Goal: Task Accomplishment & Management: Manage account settings

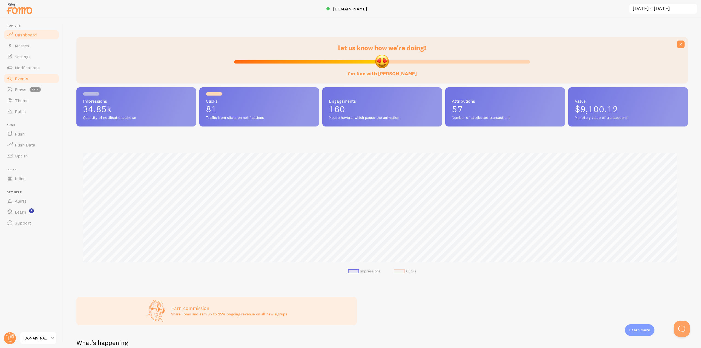
click at [23, 76] on span "Events" at bounding box center [21, 78] width 13 height 5
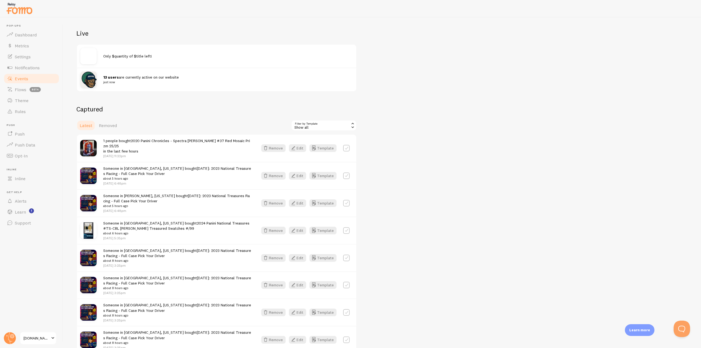
scroll to position [55, 0]
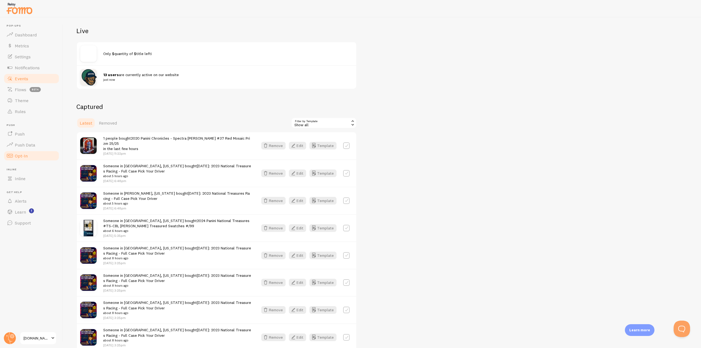
click at [21, 156] on span "Opt-In" at bounding box center [21, 155] width 13 height 5
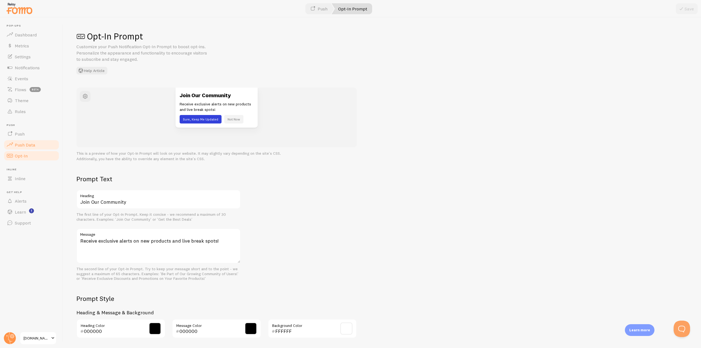
click at [20, 148] on link "Push Data" at bounding box center [31, 144] width 56 height 11
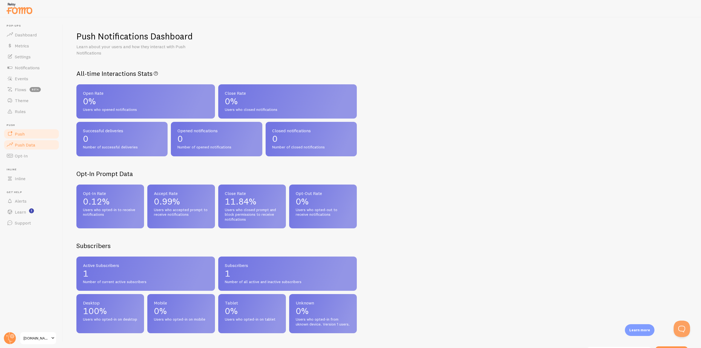
click at [18, 134] on span "Push" at bounding box center [20, 133] width 10 height 5
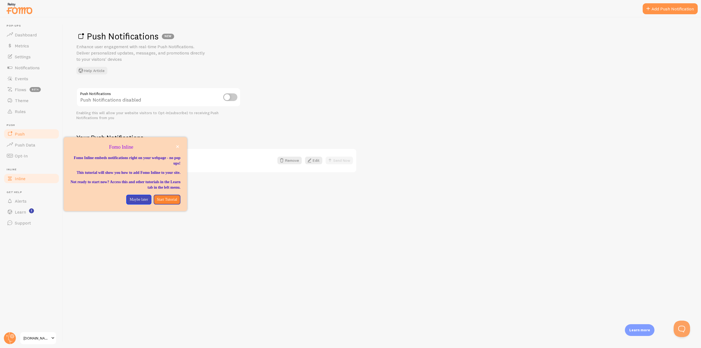
click at [18, 179] on span "Inline" at bounding box center [20, 178] width 11 height 5
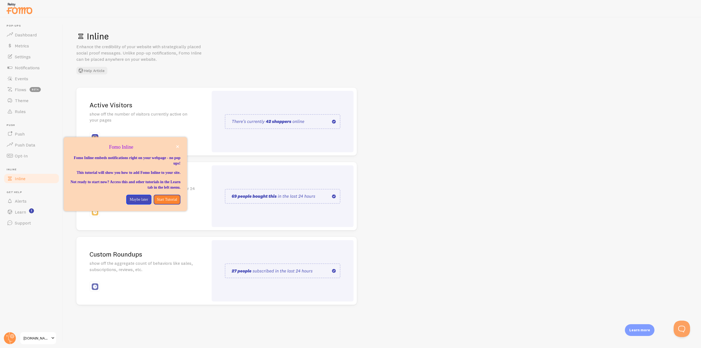
click at [215, 76] on div "Inline Enhance the credibility of your website with strategically placed social…" at bounding box center [382, 183] width 638 height 331
click at [130, 202] on p "Maybe later" at bounding box center [139, 199] width 18 height 5
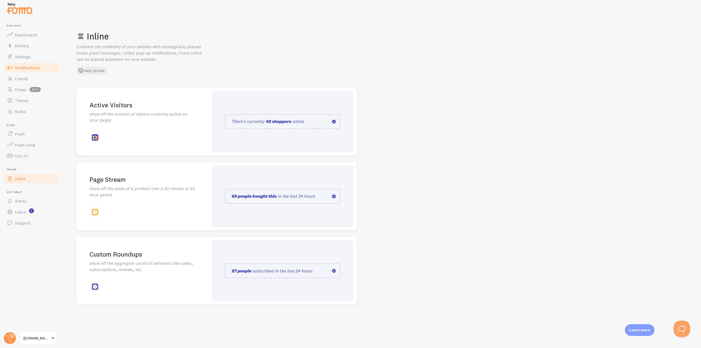
click at [21, 65] on span "Notifications" at bounding box center [27, 67] width 25 height 5
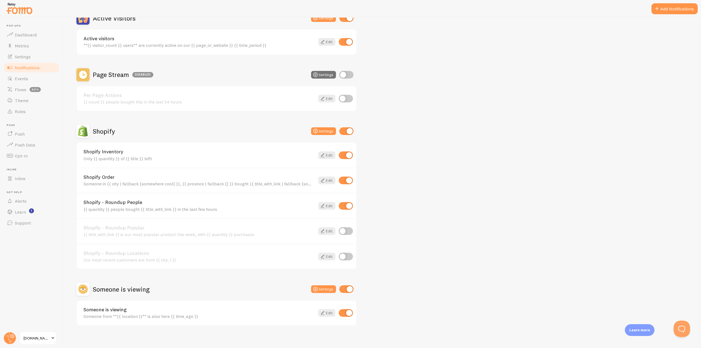
scroll to position [150, 0]
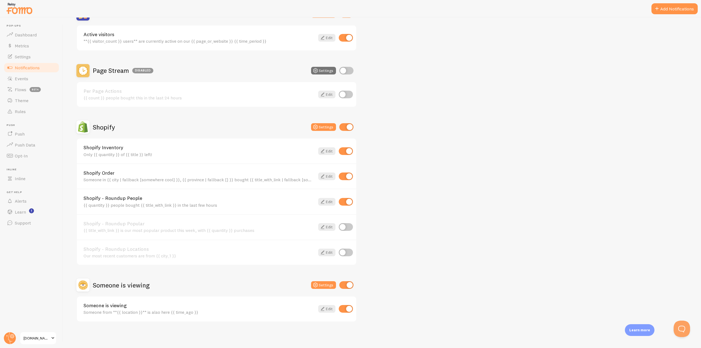
click at [347, 226] on input "checkbox" at bounding box center [346, 227] width 14 height 8
checkbox input "true"
click at [328, 228] on link "Edit" at bounding box center [326, 227] width 17 height 8
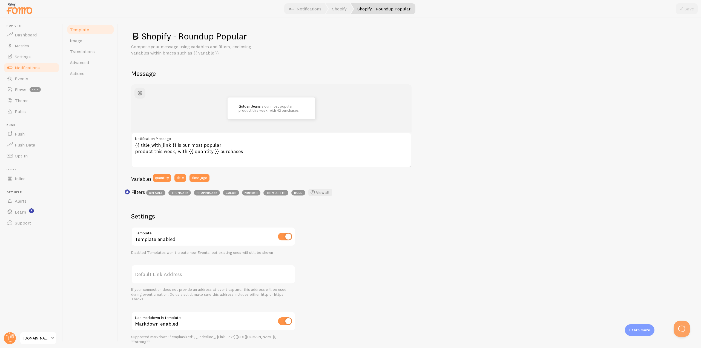
click at [20, 67] on span "Notifications" at bounding box center [27, 67] width 25 height 5
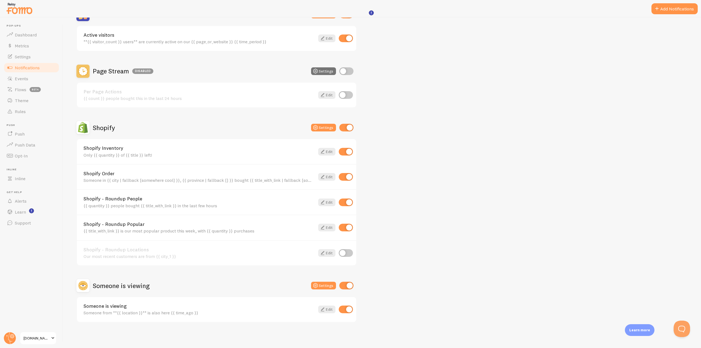
scroll to position [150, 0]
click at [344, 232] on div "Shopify - Roundup Popular {{ title_with_link }} is our most popular product thi…" at bounding box center [216, 226] width 279 height 25
click at [344, 229] on input "checkbox" at bounding box center [346, 227] width 14 height 8
checkbox input "false"
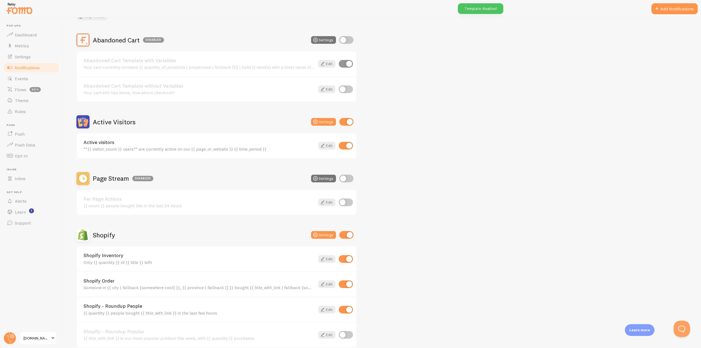
scroll to position [40, 0]
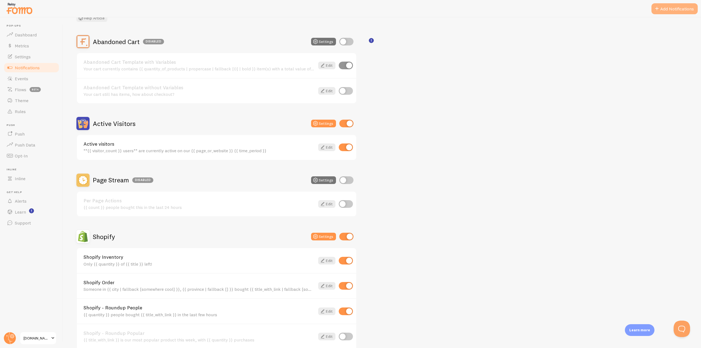
click at [655, 6] on span at bounding box center [657, 8] width 7 height 7
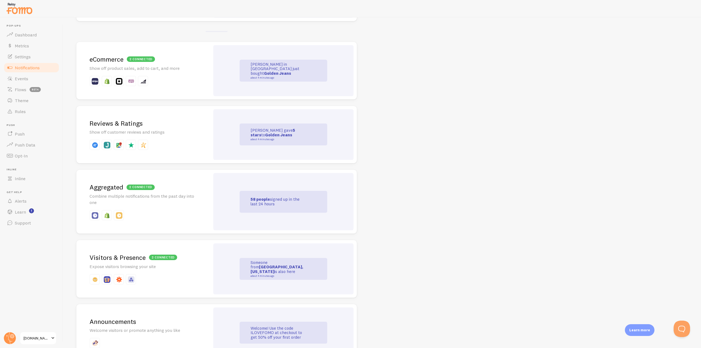
scroll to position [55, 0]
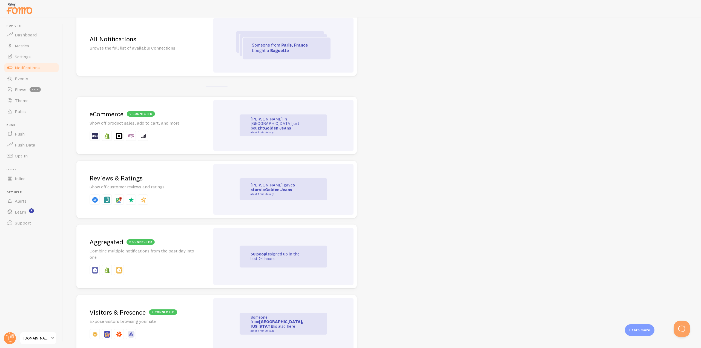
click at [211, 143] on link "2 connected eCommerce Show off product sales, add to cart, and more [PERSON_NAM…" at bounding box center [216, 126] width 280 height 58
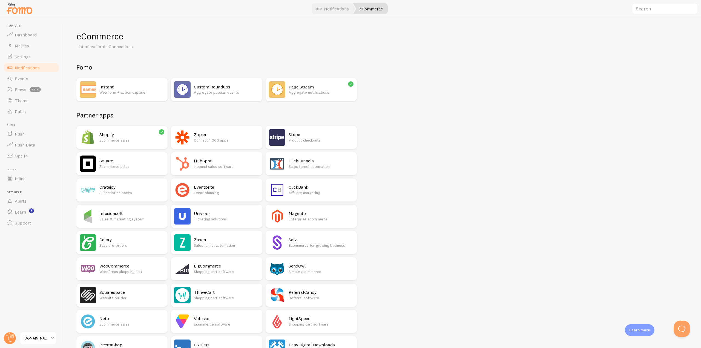
click at [141, 140] on p "Ecommerce sales" at bounding box center [131, 139] width 65 height 5
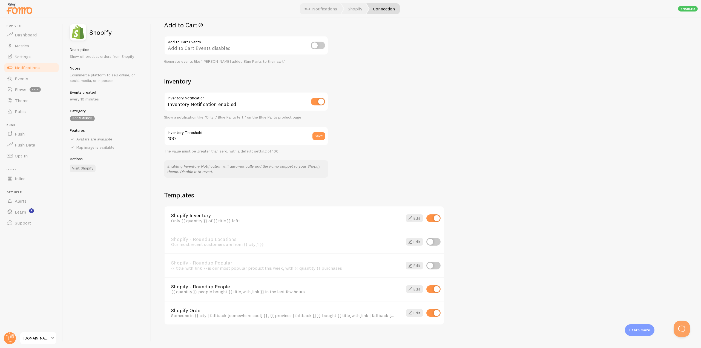
scroll to position [228, 0]
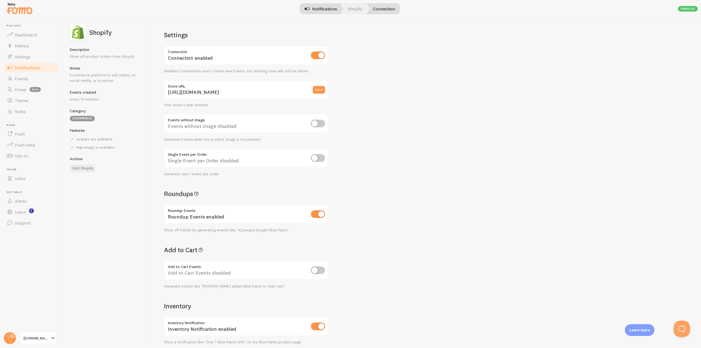
click at [326, 8] on link "Notifications" at bounding box center [320, 8] width 45 height 11
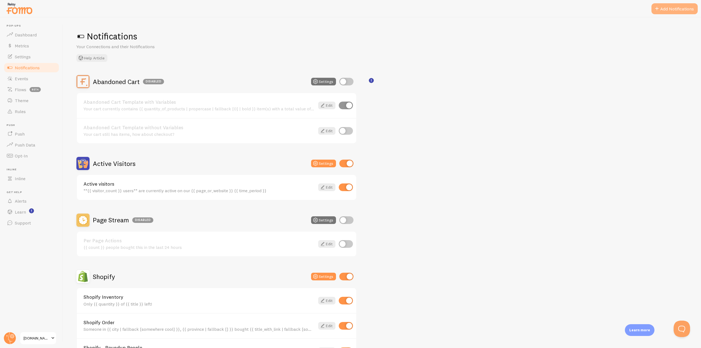
click at [671, 6] on button "Add Notifications" at bounding box center [674, 8] width 46 height 11
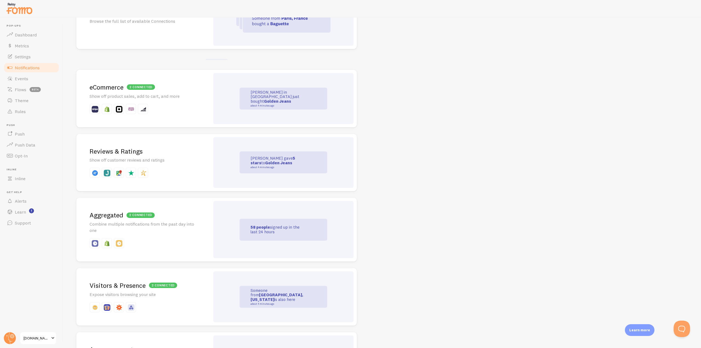
scroll to position [82, 0]
click at [185, 165] on div "Reviews & Ratings Show off customer reviews and ratings" at bounding box center [143, 162] width 134 height 58
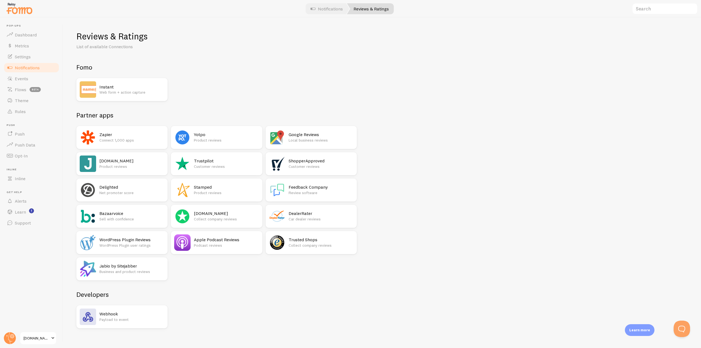
click at [200, 162] on h2 "Trustpilot" at bounding box center [226, 161] width 65 height 6
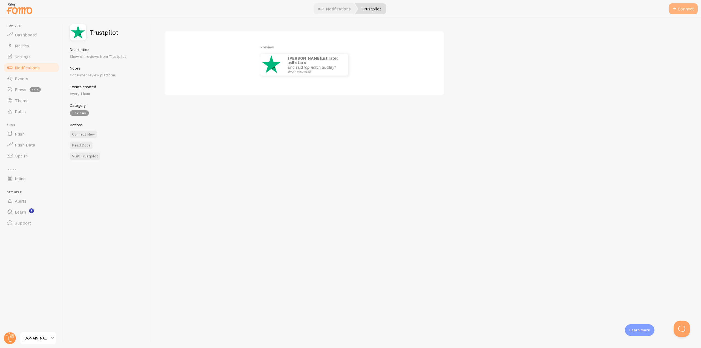
click at [685, 7] on button "Connect" at bounding box center [683, 8] width 29 height 11
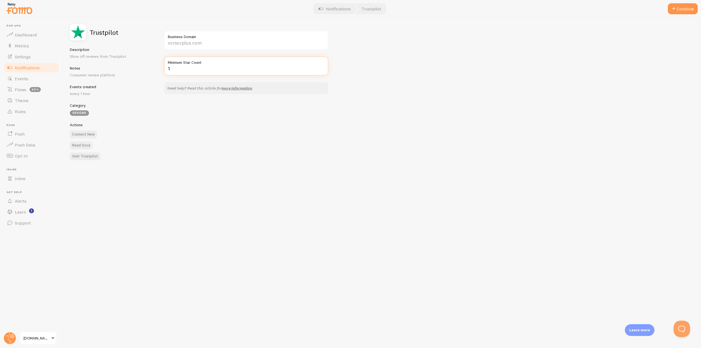
click at [321, 67] on input "1" at bounding box center [246, 65] width 164 height 19
click at [322, 67] on input "2" at bounding box center [246, 65] width 164 height 19
click at [322, 71] on input "2" at bounding box center [246, 65] width 164 height 19
click at [323, 69] on input "1" at bounding box center [246, 65] width 164 height 19
click at [323, 69] on input "0" at bounding box center [246, 65] width 164 height 19
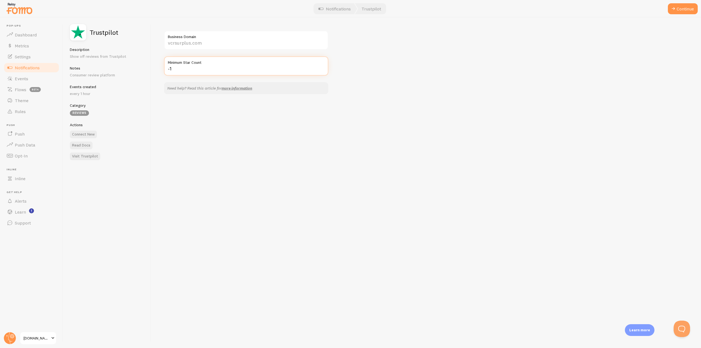
click at [323, 69] on input "-1" at bounding box center [246, 65] width 164 height 19
click at [323, 69] on input "-2" at bounding box center [246, 65] width 164 height 19
click at [323, 69] on input "-3" at bounding box center [246, 65] width 164 height 19
click at [322, 67] on input "-2" at bounding box center [246, 65] width 164 height 19
click at [322, 67] on input "-1" at bounding box center [246, 65] width 164 height 19
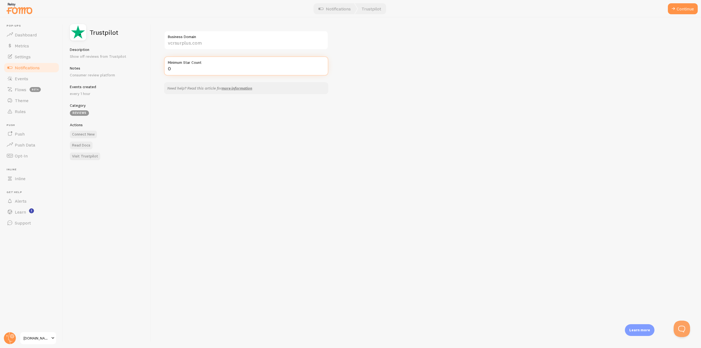
click at [322, 67] on input "0" at bounding box center [246, 65] width 164 height 19
click at [322, 67] on input "1" at bounding box center [246, 65] width 164 height 19
click at [322, 67] on input "2" at bounding box center [246, 65] width 164 height 19
click at [322, 67] on input "3" at bounding box center [246, 65] width 164 height 19
click at [322, 67] on input "4" at bounding box center [246, 65] width 164 height 19
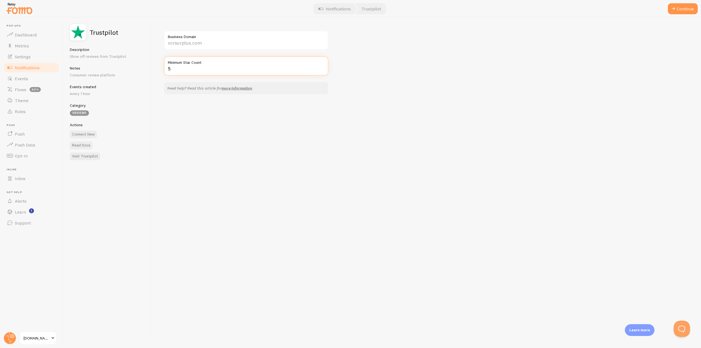
type input "5"
click at [322, 67] on input "5" at bounding box center [246, 65] width 164 height 19
click at [188, 44] on input "Business Domain" at bounding box center [246, 40] width 164 height 19
type input "[DOMAIN_NAME]"
click at [686, 13] on button "Continue" at bounding box center [683, 8] width 30 height 11
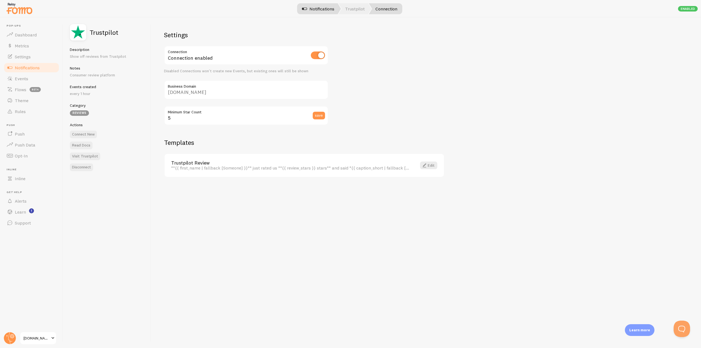
click at [320, 7] on link "Notifications" at bounding box center [317, 8] width 45 height 11
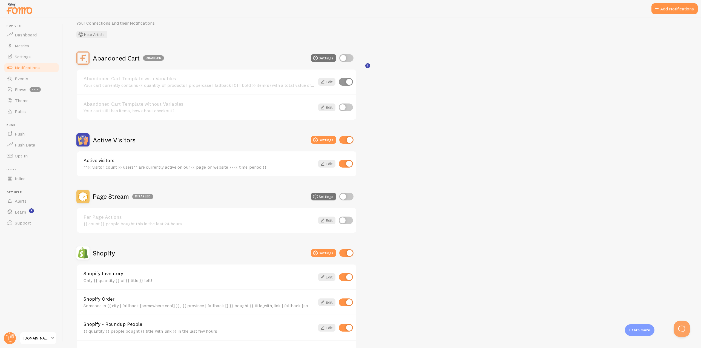
scroll to position [14, 0]
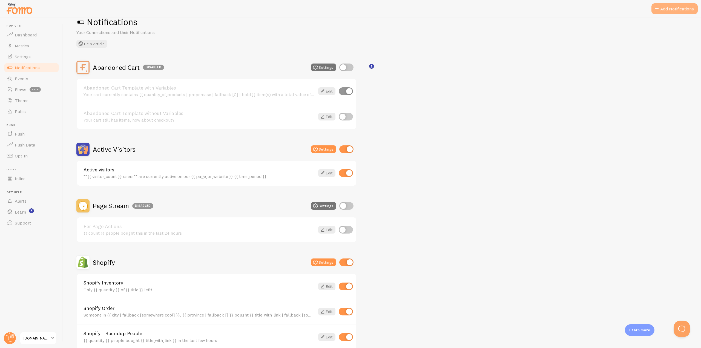
click at [661, 4] on button "Add Notifications" at bounding box center [674, 8] width 46 height 11
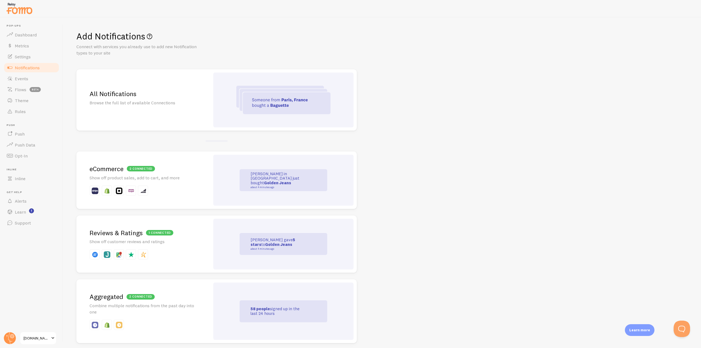
click at [176, 190] on p at bounding box center [143, 190] width 107 height 10
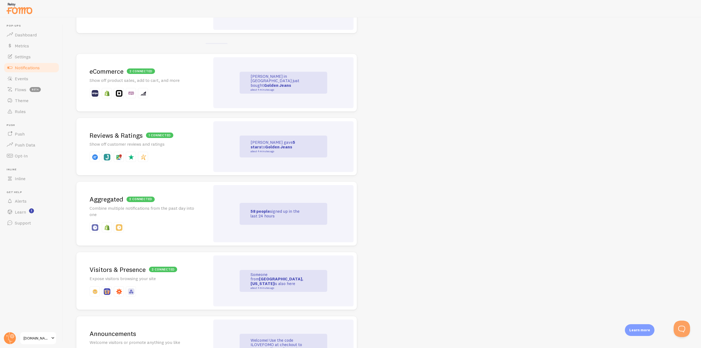
scroll to position [110, 0]
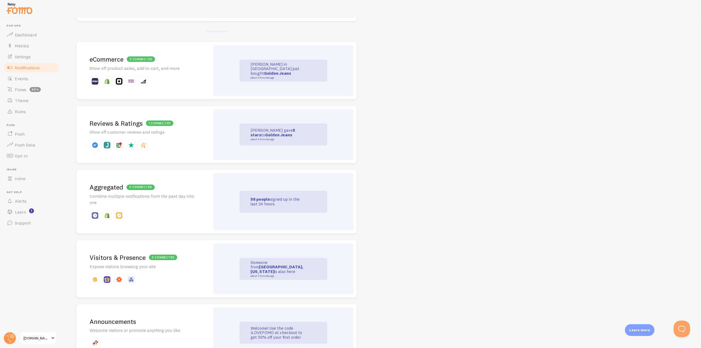
click at [174, 204] on p "Combine multiple notifications from the past day into one" at bounding box center [143, 199] width 107 height 13
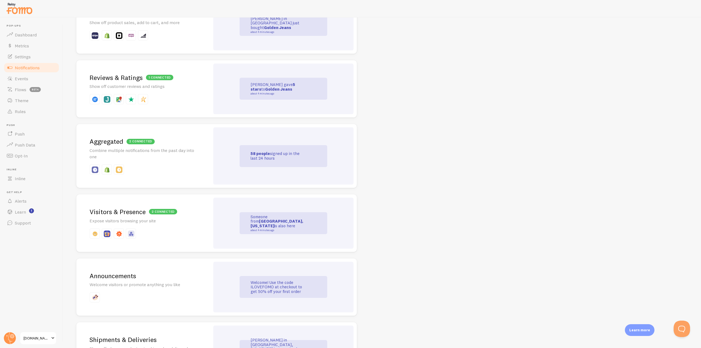
scroll to position [164, 0]
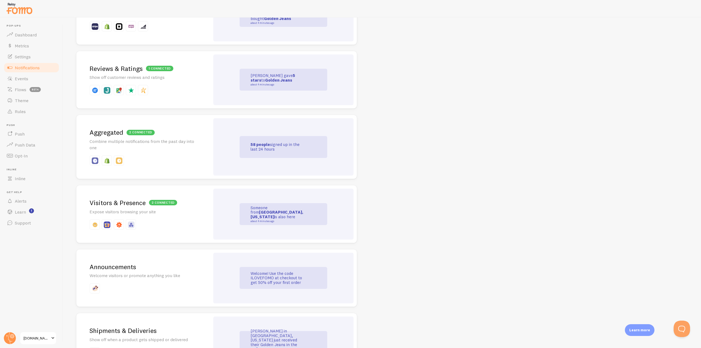
click at [162, 222] on p at bounding box center [143, 224] width 107 height 10
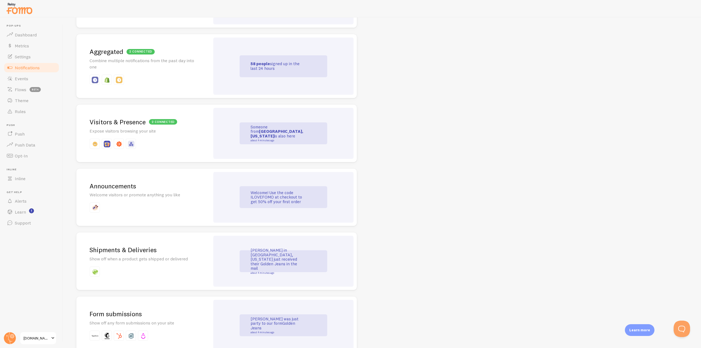
scroll to position [246, 0]
click at [177, 194] on p "Welcome visitors or promote anything you like" at bounding box center [143, 193] width 107 height 6
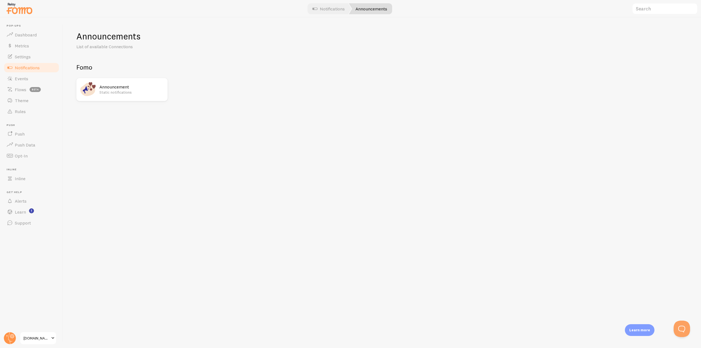
click at [123, 91] on p "Static notifications" at bounding box center [131, 92] width 65 height 5
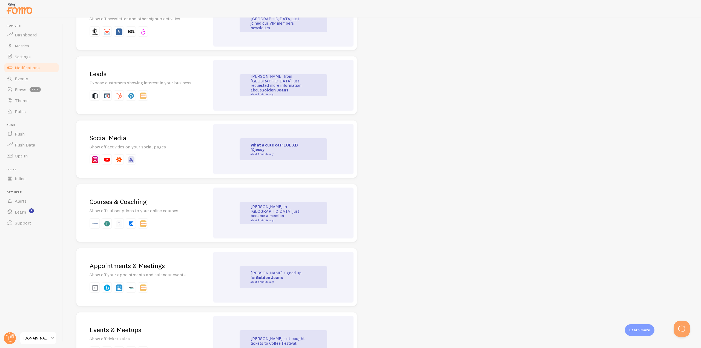
scroll to position [685, 0]
click at [163, 150] on div "Social Media Show off activities on your social pages" at bounding box center [143, 148] width 134 height 58
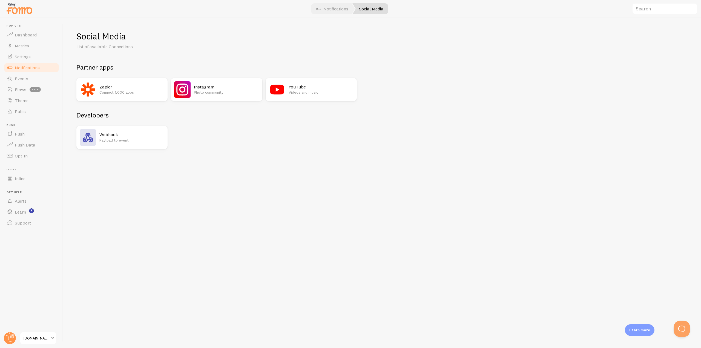
click at [229, 92] on p "Photo community" at bounding box center [226, 92] width 65 height 5
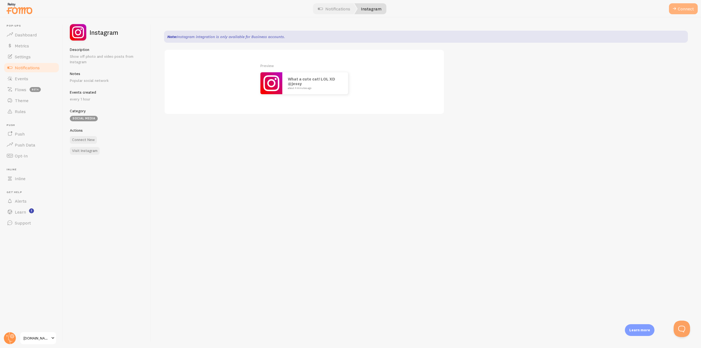
click at [679, 8] on button "Connect" at bounding box center [683, 8] width 29 height 11
